Goal: Check status

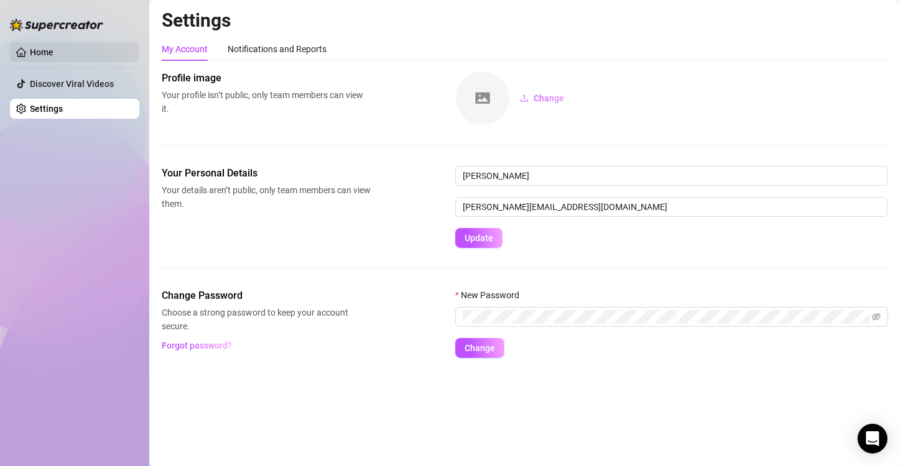
click at [43, 53] on link "Home" at bounding box center [42, 52] width 24 height 10
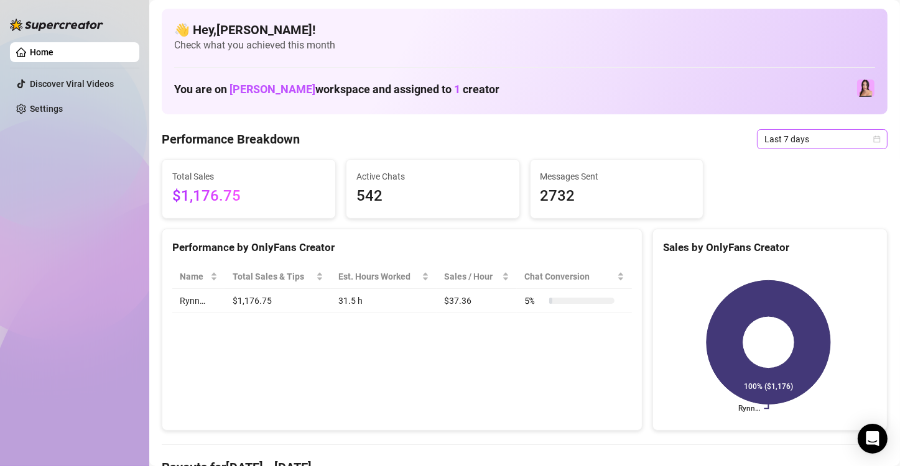
click at [770, 137] on span "Last 7 days" at bounding box center [822, 139] width 116 height 19
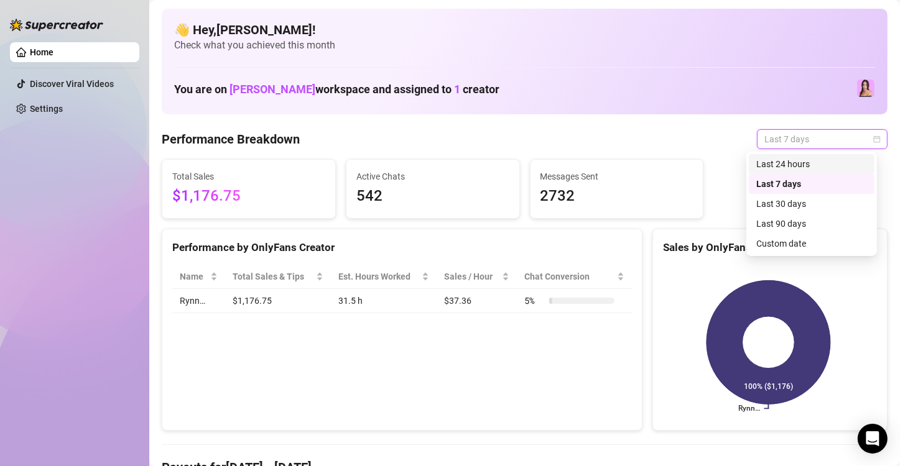
click at [774, 166] on div "Last 24 hours" at bounding box center [811, 164] width 111 height 14
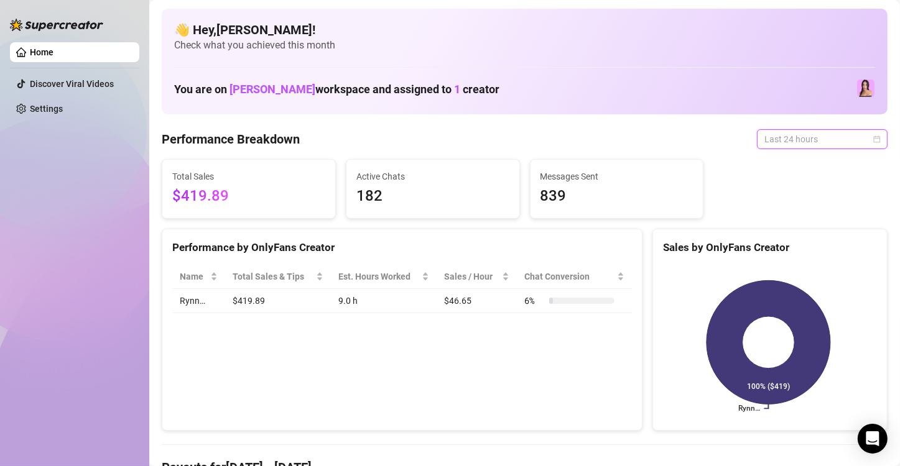
click at [789, 137] on span "Last 24 hours" at bounding box center [822, 139] width 116 height 19
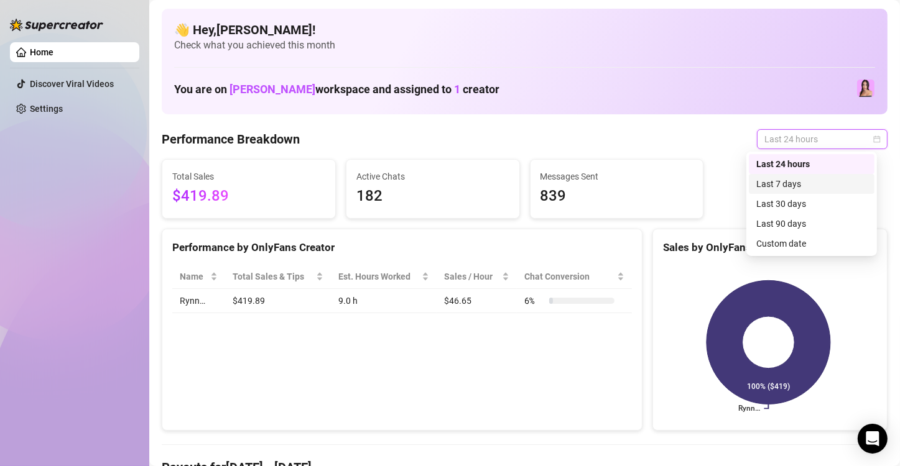
click at [787, 180] on div "Last 7 days" at bounding box center [811, 184] width 111 height 14
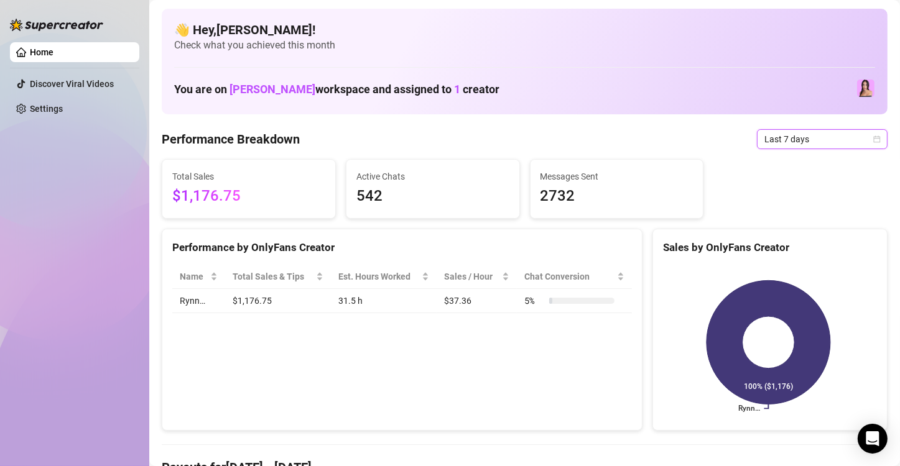
click at [788, 139] on span "Last 7 days" at bounding box center [822, 139] width 116 height 19
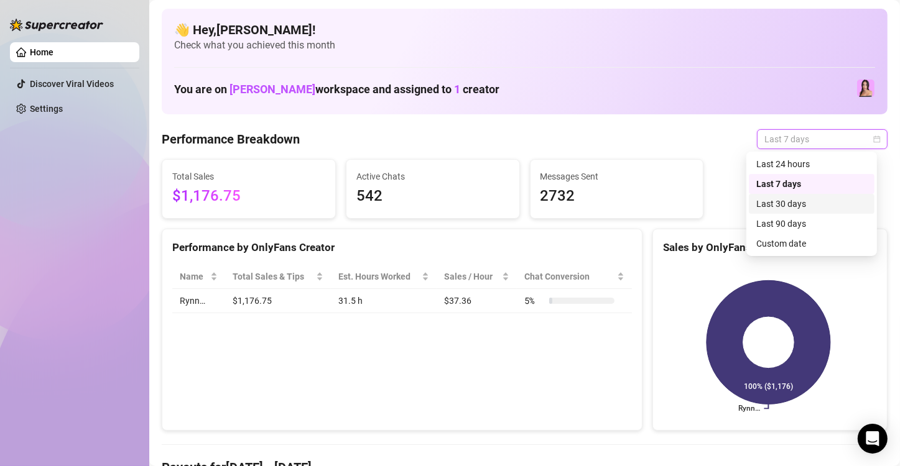
click at [789, 200] on div "Last 30 days" at bounding box center [811, 204] width 111 height 14
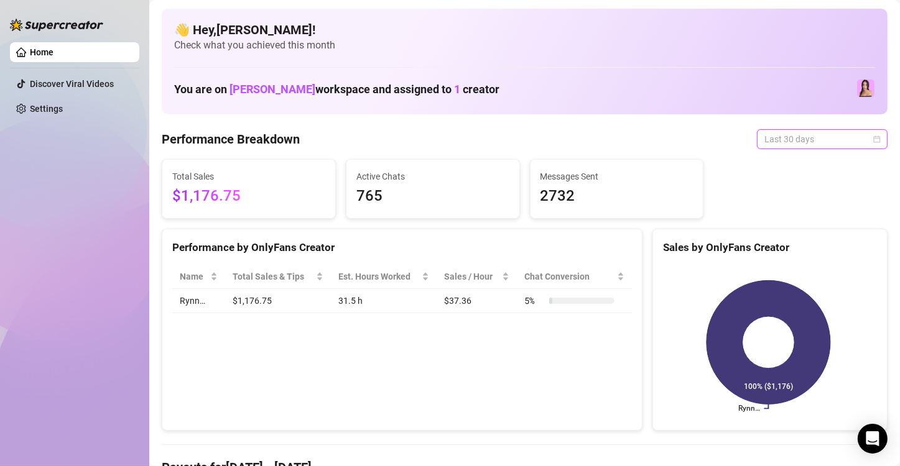
click at [790, 137] on span "Last 30 days" at bounding box center [822, 139] width 116 height 19
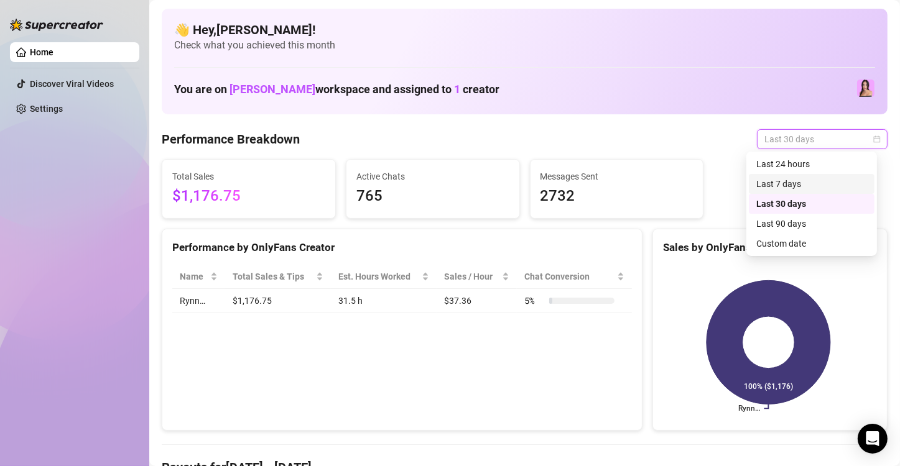
click at [795, 188] on div "Last 7 days" at bounding box center [811, 184] width 111 height 14
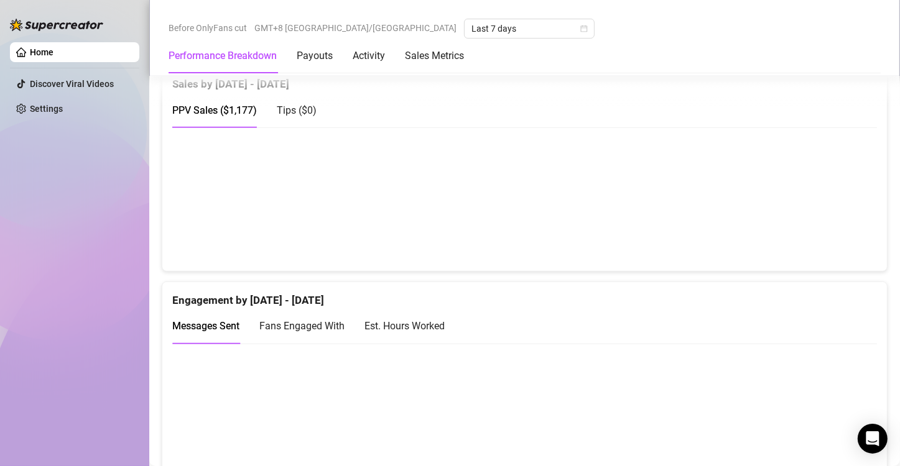
scroll to position [560, 0]
